Goal: Information Seeking & Learning: Learn about a topic

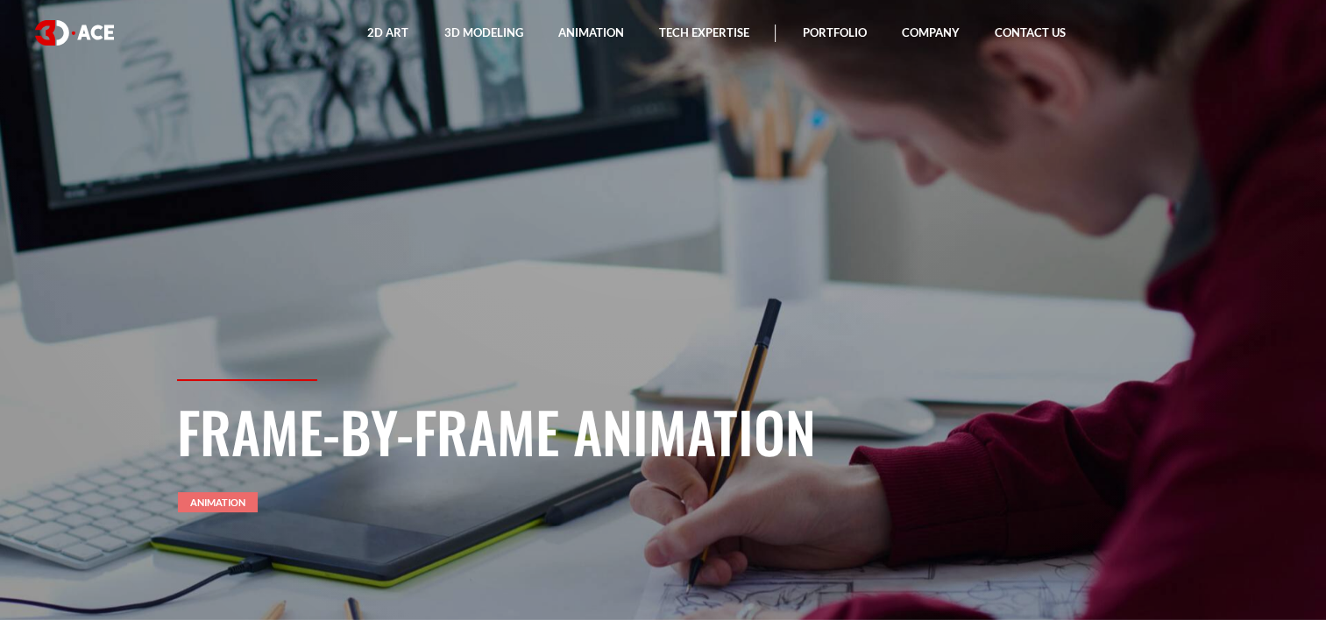
click at [214, 495] on link "Animation" at bounding box center [218, 502] width 80 height 20
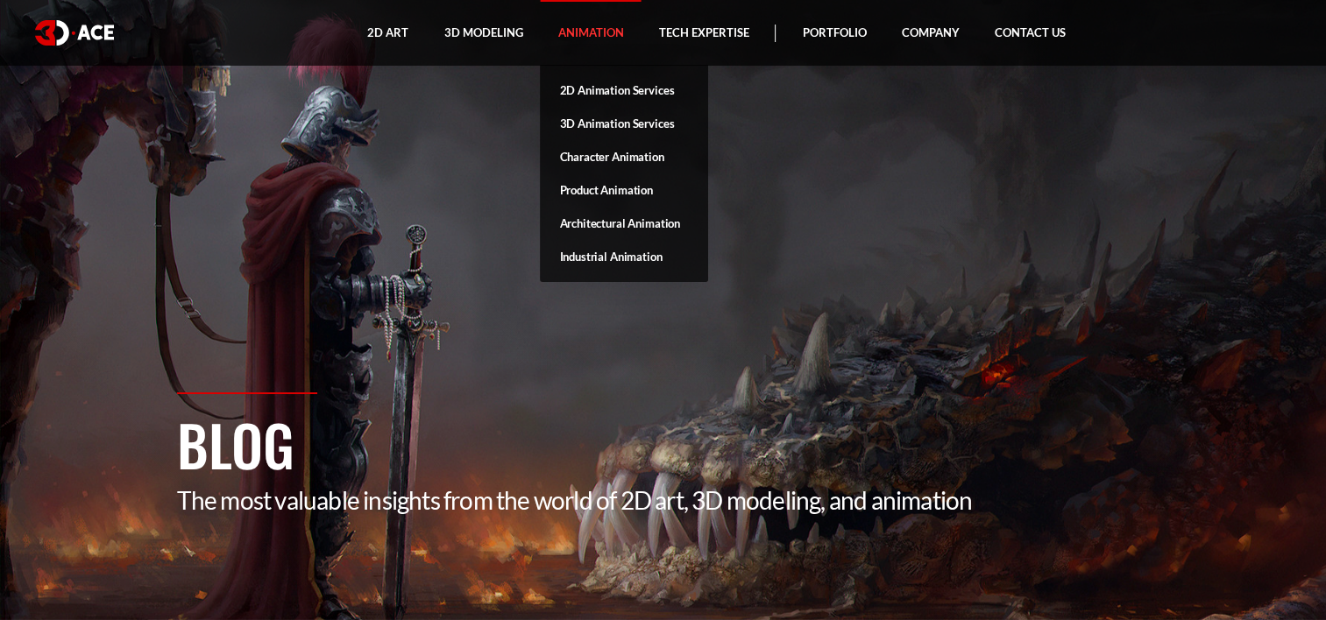
click at [596, 34] on link "Animation" at bounding box center [590, 33] width 101 height 66
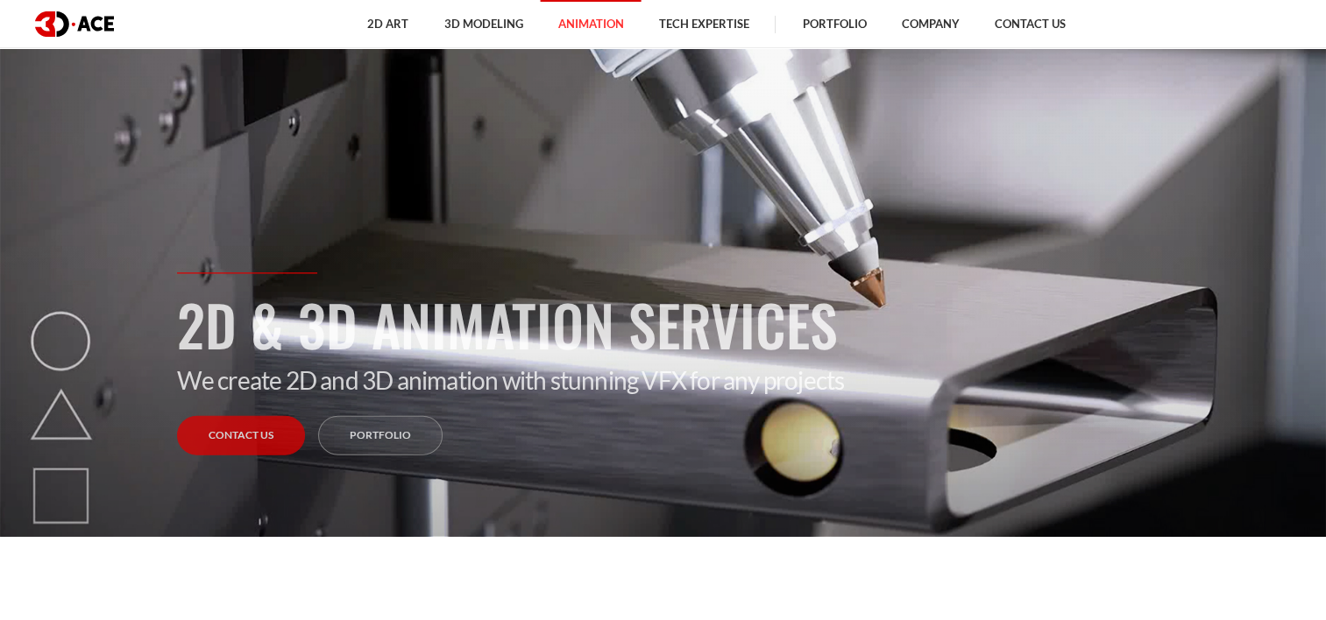
scroll to position [89, 0]
